Goal: Navigation & Orientation: Find specific page/section

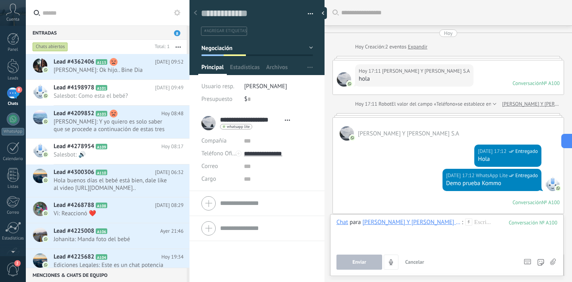
click at [198, 10] on div at bounding box center [195, 13] width 11 height 15
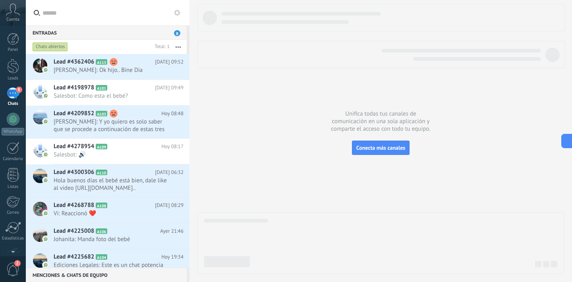
click at [195, 12] on div "Unifica todas tus canales de comunicación en una sola aplicación y comparte el …" at bounding box center [380, 141] width 382 height 282
click at [195, 13] on div "Unifica todas tus canales de comunicación en una sola aplicación y comparte el …" at bounding box center [380, 141] width 382 height 282
click at [324, 11] on div at bounding box center [380, 17] width 367 height 27
click at [13, 90] on div "8" at bounding box center [13, 93] width 13 height 12
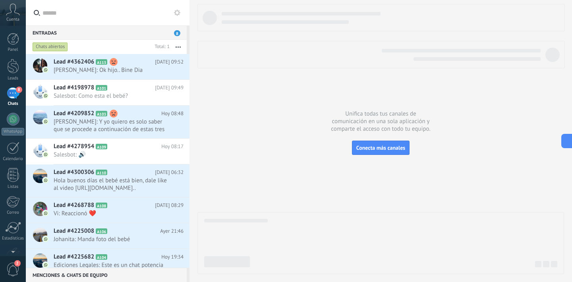
click at [17, 97] on div "8" at bounding box center [13, 93] width 13 height 12
click at [18, 70] on div at bounding box center [13, 66] width 12 height 15
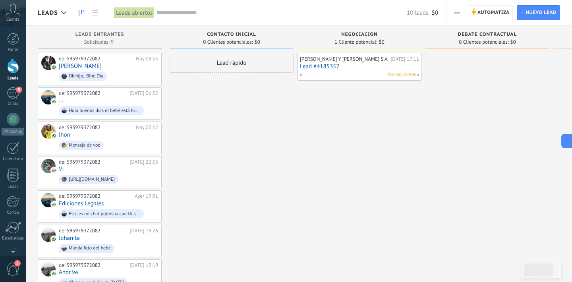
scroll to position [12, 0]
